Goal: Contribute content: Contribute content

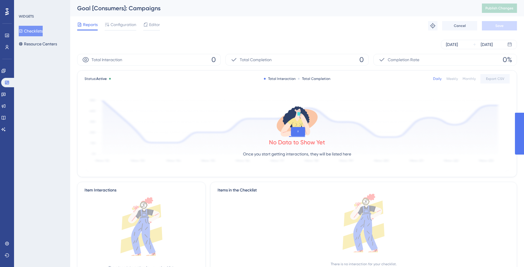
click at [347, 35] on div "[DATE] [DATE]" at bounding box center [297, 44] width 440 height 19
click at [6, 107] on icon at bounding box center [4, 106] width 4 height 4
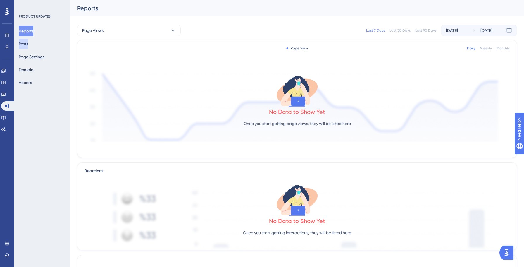
click at [26, 44] on button "Posts" at bounding box center [23, 44] width 9 height 11
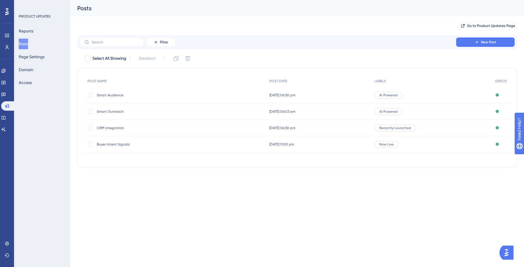
click at [116, 112] on span "Smart Outreach" at bounding box center [144, 111] width 94 height 5
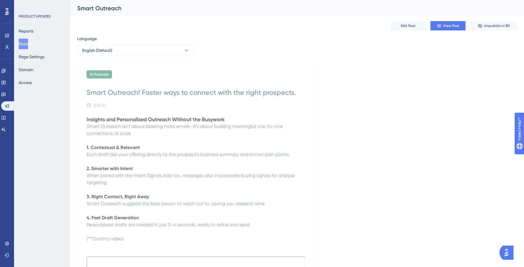
click at [28, 44] on button "Posts" at bounding box center [23, 44] width 9 height 11
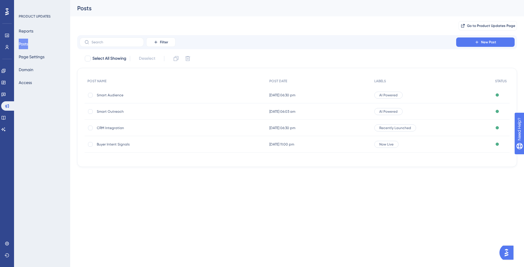
click at [116, 96] on span "Smart Audience" at bounding box center [144, 95] width 94 height 5
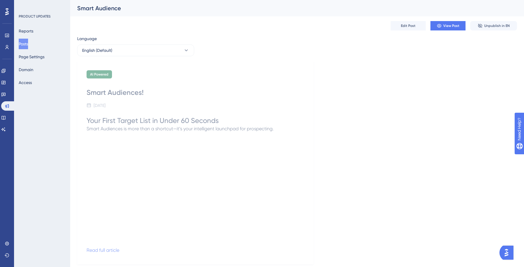
scroll to position [16, 0]
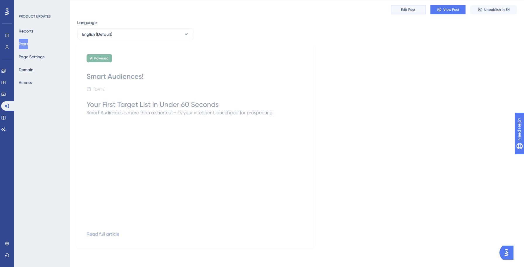
click at [403, 12] on span "Edit Post" at bounding box center [408, 9] width 15 height 5
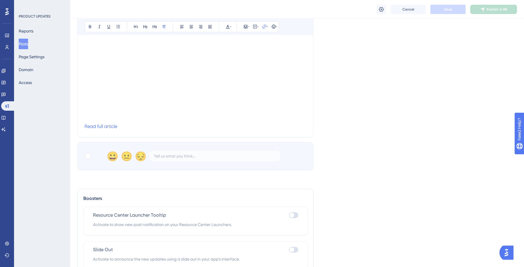
scroll to position [158, 0]
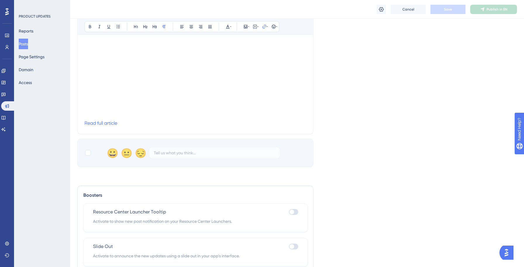
click at [125, 126] on p "Read full article" at bounding box center [196, 123] width 222 height 7
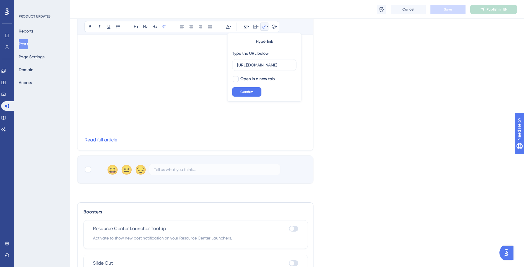
scroll to position [138, 0]
click at [348, 86] on div "Language English (Default) Upload Cover Image Suggested image width 808 px Smar…" at bounding box center [297, 43] width 440 height 287
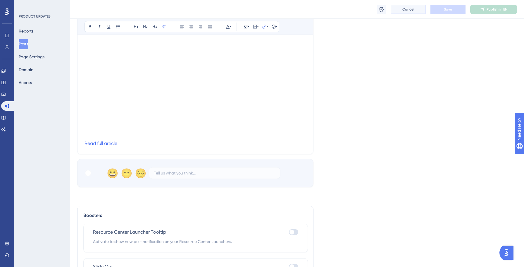
click at [408, 6] on button "Cancel" at bounding box center [408, 9] width 35 height 9
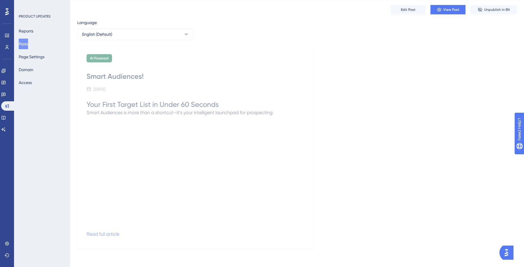
scroll to position [9, 0]
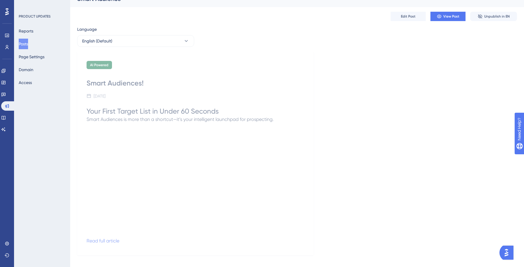
click at [86, 82] on div "AI Powered Smart Audiences! [DATE] Your First Target List in Under 60 Seconds S…" at bounding box center [195, 153] width 236 height 203
click at [90, 83] on div "Smart Audiences!" at bounding box center [196, 82] width 218 height 9
click at [411, 18] on span "Edit Post" at bounding box center [408, 16] width 15 height 5
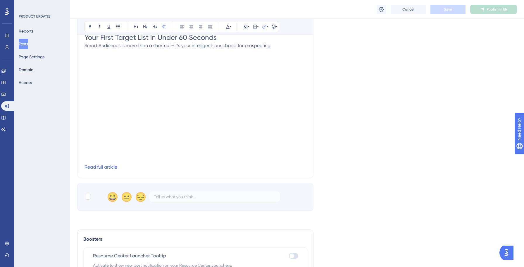
scroll to position [123, 0]
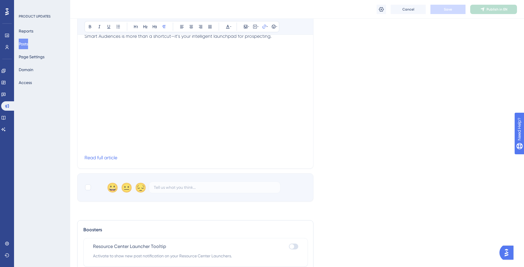
click at [121, 157] on p "Read full article" at bounding box center [196, 157] width 222 height 7
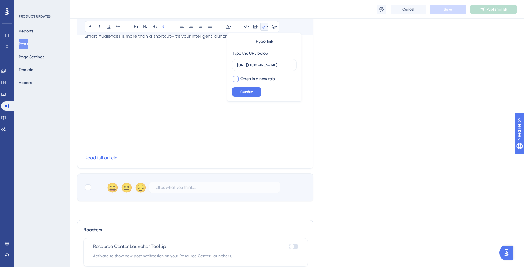
scroll to position [0, 0]
click at [237, 79] on div at bounding box center [236, 79] width 6 height 6
click at [236, 79] on icon at bounding box center [235, 79] width 3 height 2
checkbox input "false"
click at [249, 90] on span "Confirm" at bounding box center [247, 92] width 13 height 5
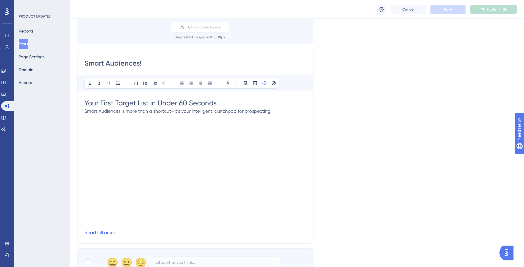
scroll to position [43, 0]
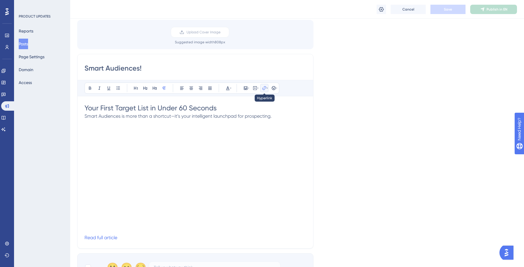
click at [267, 89] on icon at bounding box center [267, 88] width 1 height 5
click at [246, 154] on span "Confirm" at bounding box center [247, 153] width 13 height 5
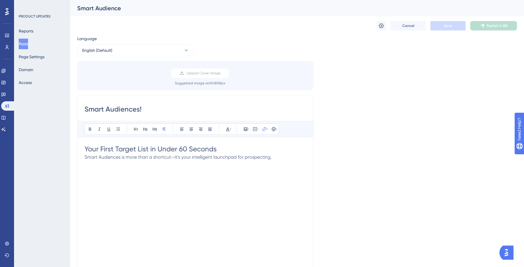
click at [26, 43] on button "Posts" at bounding box center [23, 44] width 9 height 11
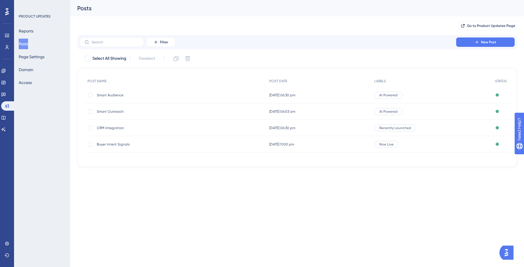
click at [116, 93] on span "Smart Audience" at bounding box center [144, 95] width 94 height 5
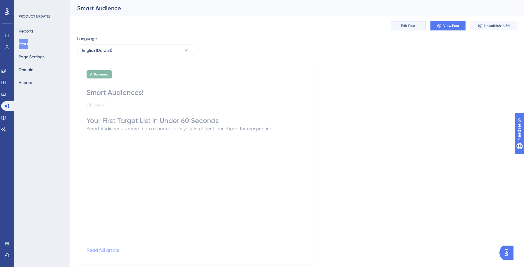
click at [406, 24] on span "Edit Post" at bounding box center [408, 25] width 15 height 5
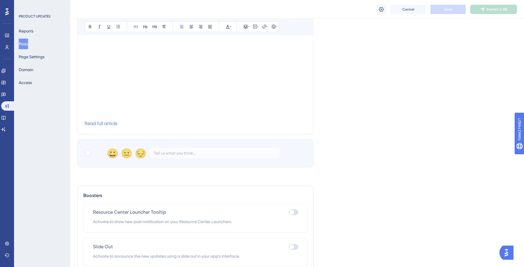
scroll to position [157, 0]
click at [125, 123] on p "Read full article" at bounding box center [196, 124] width 222 height 7
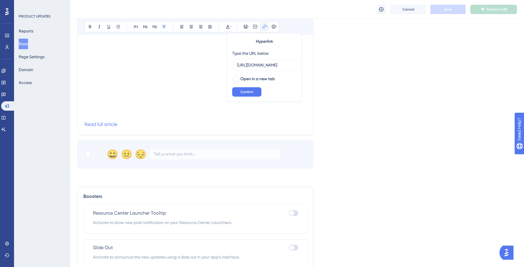
scroll to position [0, 66]
click at [269, 65] on input "[URL][DOMAIN_NAME]" at bounding box center [264, 65] width 54 height 6
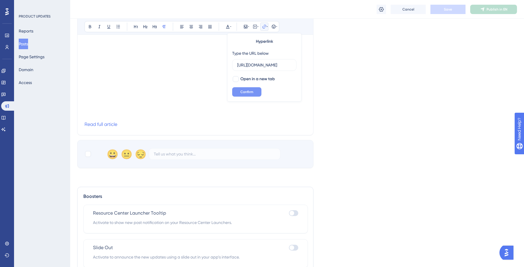
type input "[URL][DOMAIN_NAME]"
click at [245, 90] on span "Confirm" at bounding box center [247, 92] width 13 height 5
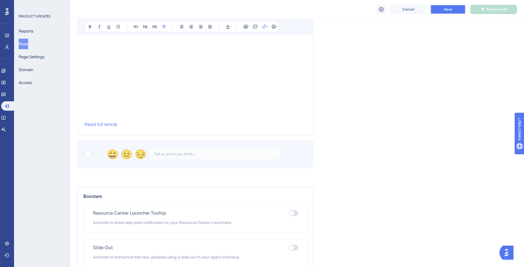
click at [457, 6] on button "Save" at bounding box center [448, 9] width 35 height 9
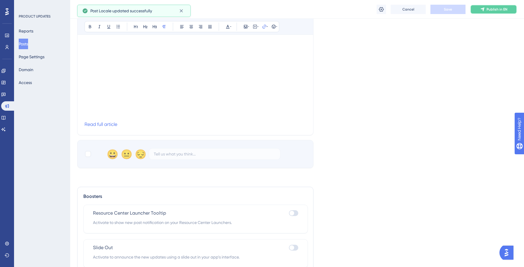
click at [483, 8] on icon at bounding box center [483, 9] width 4 height 4
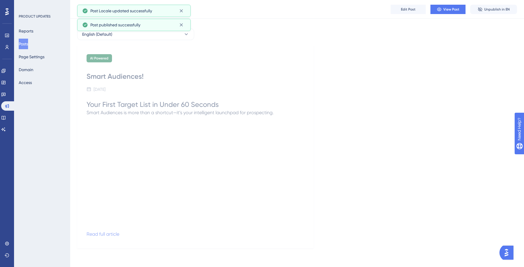
scroll to position [18, 0]
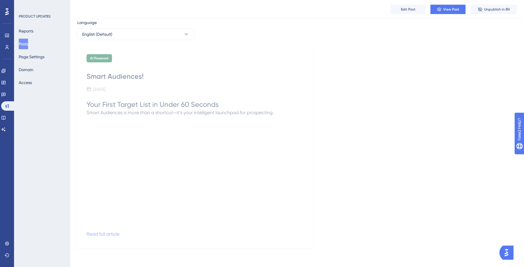
click at [28, 44] on button "Posts" at bounding box center [23, 44] width 9 height 11
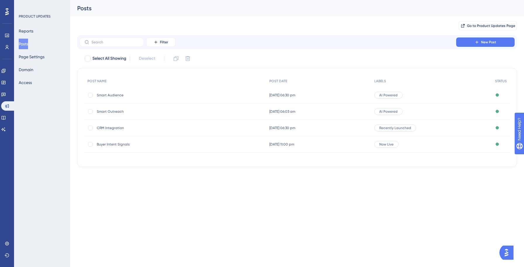
click at [117, 147] on div "Buyer Intent Signals Buyer Intent Signals" at bounding box center [144, 144] width 94 height 16
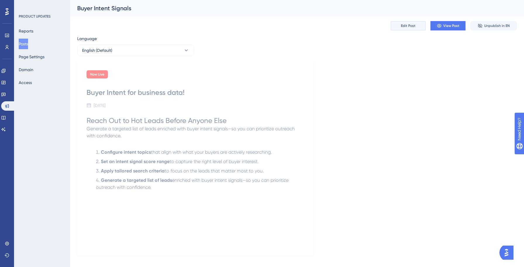
click at [410, 25] on span "Edit Post" at bounding box center [408, 25] width 15 height 5
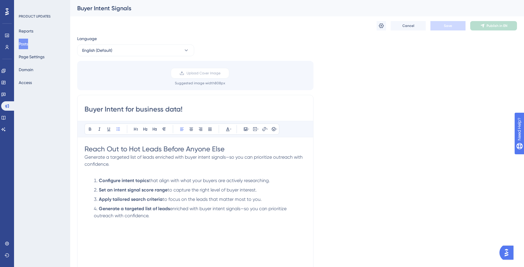
click at [160, 218] on li "Generate a targeted list of leads enriched with buyer intent signals—so you can…" at bounding box center [199, 212] width 215 height 14
click at [264, 128] on icon at bounding box center [264, 129] width 5 height 5
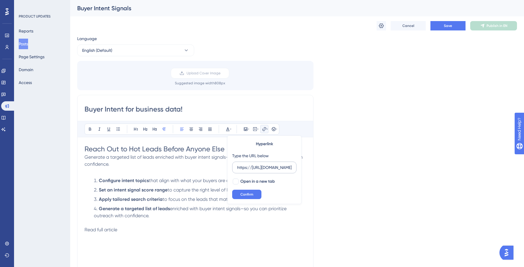
scroll to position [0, 135]
type input "https://[URL][DOMAIN_NAME]"
click at [244, 195] on span "Confirm" at bounding box center [247, 194] width 13 height 5
click at [373, 109] on div "Language English (Default) Upload Cover Image Suggested image width 808 px Buye…" at bounding box center [297, 174] width 440 height 278
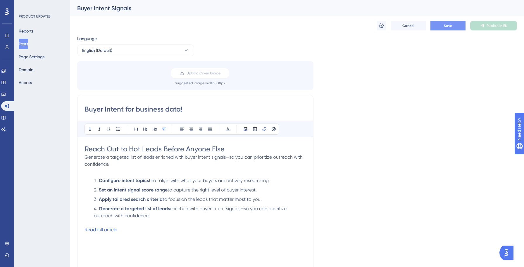
click at [453, 26] on button "Save" at bounding box center [448, 25] width 35 height 9
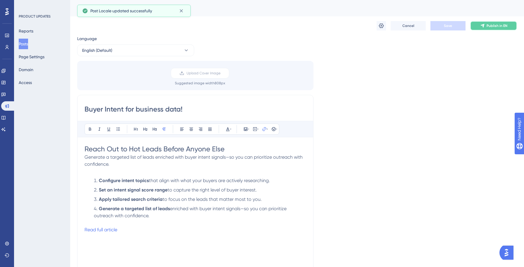
click at [484, 24] on icon at bounding box center [483, 26] width 4 height 4
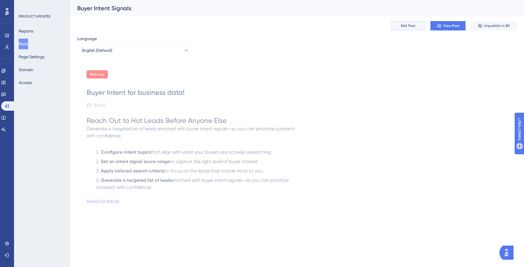
click at [410, 25] on span "Edit Post" at bounding box center [408, 25] width 15 height 5
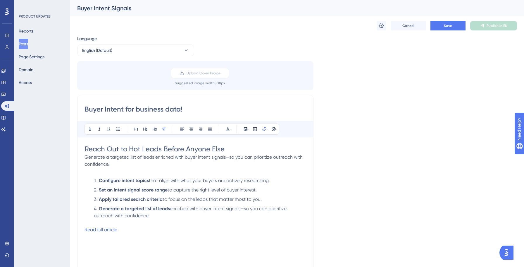
click at [149, 229] on p "Read full article" at bounding box center [196, 229] width 222 height 7
click at [273, 169] on input "https://[URL][DOMAIN_NAME]" at bounding box center [264, 167] width 54 height 6
click at [250, 169] on input "https://[URL][DOMAIN_NAME]" at bounding box center [264, 167] width 54 height 6
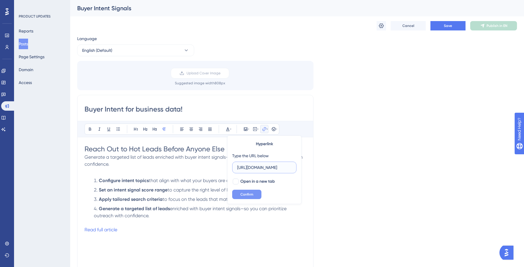
type input "[URL][DOMAIN_NAME]"
click at [251, 196] on span "Confirm" at bounding box center [247, 194] width 13 height 5
click at [454, 25] on button "Save" at bounding box center [448, 25] width 35 height 9
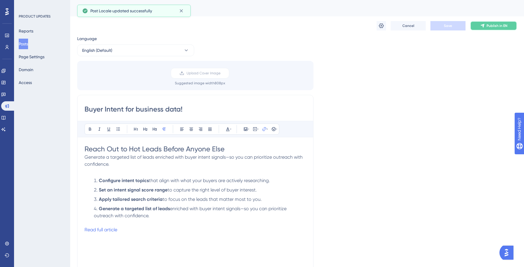
click at [493, 26] on span "Publish in EN" at bounding box center [497, 25] width 21 height 5
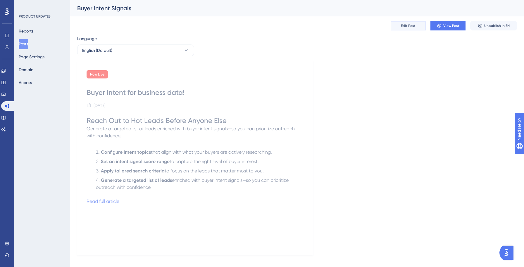
click at [405, 27] on span "Edit Post" at bounding box center [408, 25] width 15 height 5
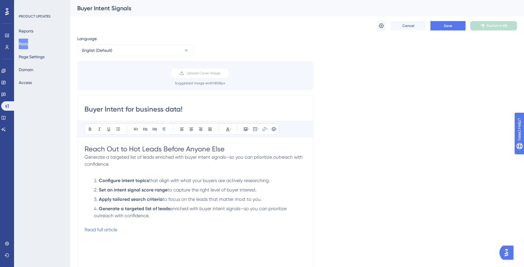
click at [125, 232] on p "Read full article" at bounding box center [196, 229] width 222 height 7
click at [260, 169] on input "[URL][DOMAIN_NAME]" at bounding box center [264, 167] width 54 height 6
click at [248, 194] on span "Confirm" at bounding box center [247, 194] width 13 height 5
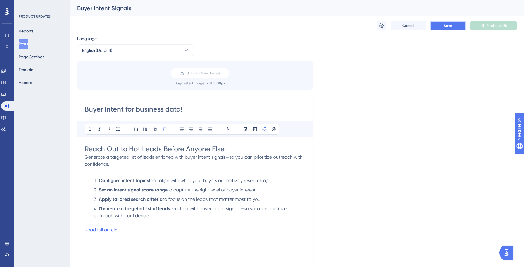
click at [447, 26] on span "Save" at bounding box center [448, 25] width 8 height 5
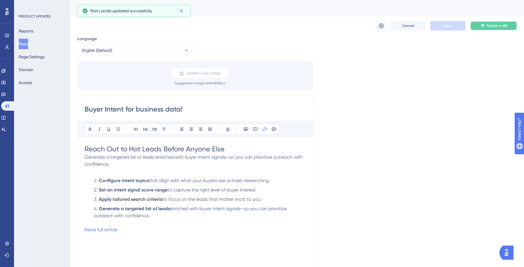
click at [487, 25] on span "Publish in EN" at bounding box center [497, 25] width 21 height 5
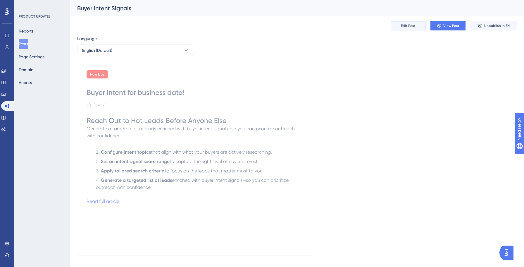
click at [412, 23] on button "Edit Post" at bounding box center [408, 25] width 35 height 9
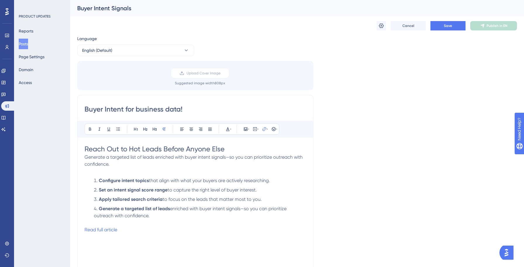
click at [126, 110] on input "Buyer Intent for business data!" at bounding box center [196, 108] width 222 height 9
click at [121, 230] on p "Read full article" at bounding box center [196, 229] width 222 height 7
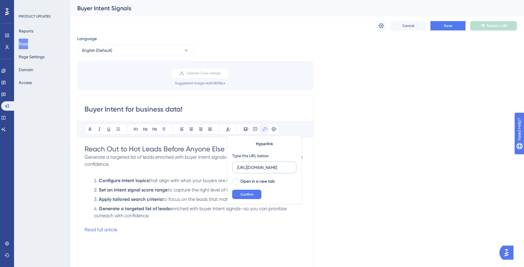
click at [252, 168] on input "[URL][DOMAIN_NAME]" at bounding box center [264, 167] width 54 height 6
click at [242, 194] on span "Confirm" at bounding box center [247, 194] width 13 height 5
click at [443, 26] on button "Save" at bounding box center [448, 25] width 35 height 9
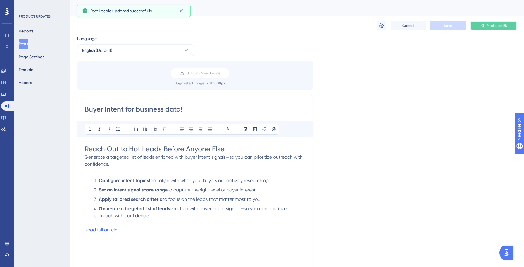
click at [483, 24] on icon at bounding box center [483, 25] width 5 height 5
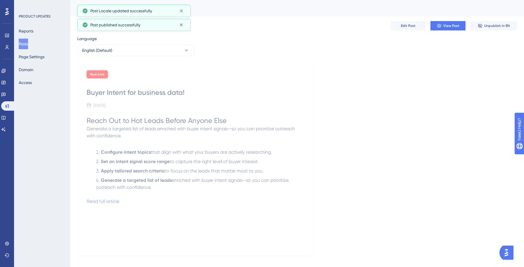
click at [125, 93] on div "Buyer Intent for business data!" at bounding box center [196, 92] width 218 height 9
click at [166, 95] on div "Buyer Intent for business data!" at bounding box center [196, 92] width 218 height 9
